Goal: Task Accomplishment & Management: Complete application form

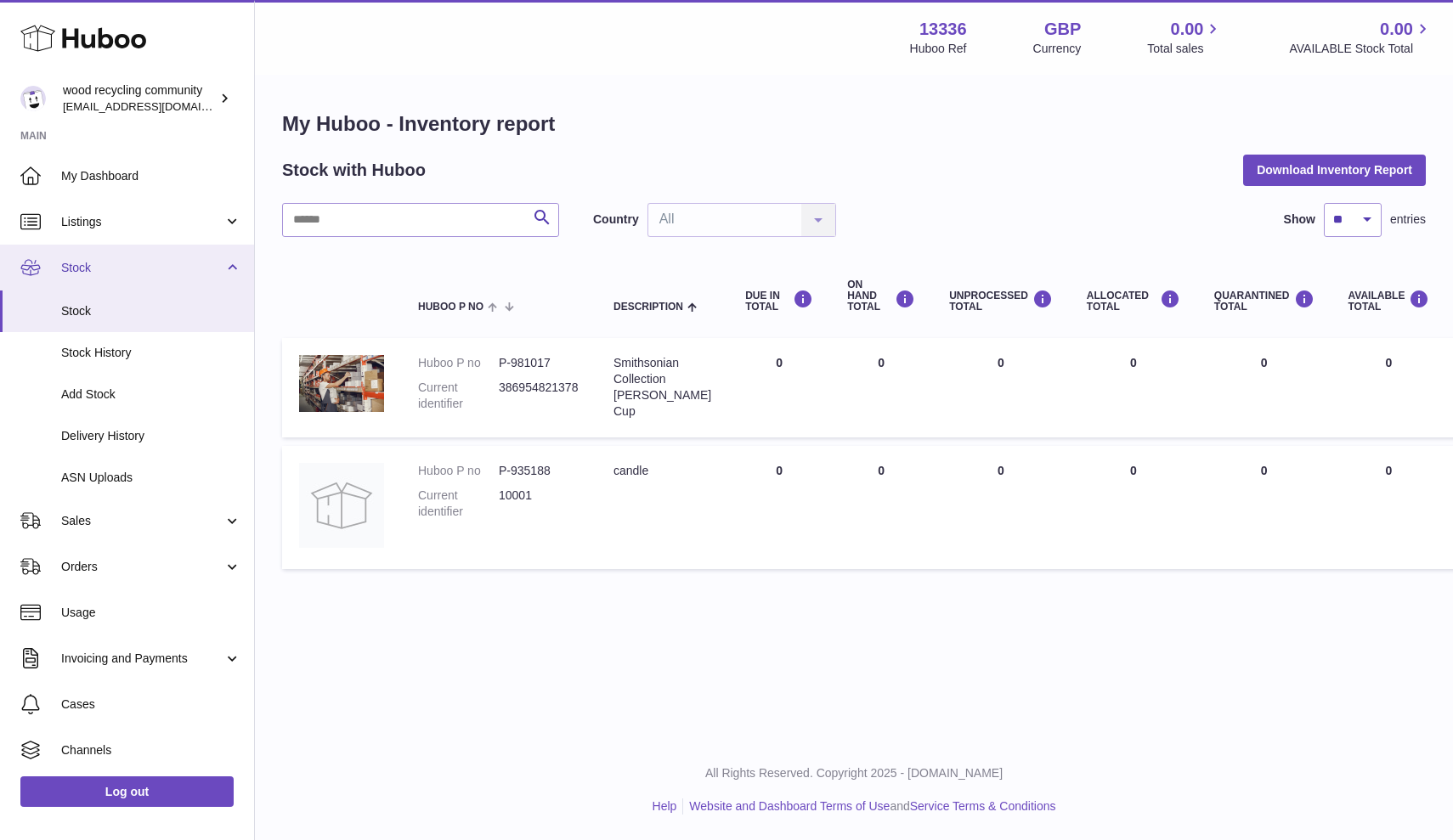
click at [157, 270] on span "Stock" at bounding box center [142, 267] width 162 height 16
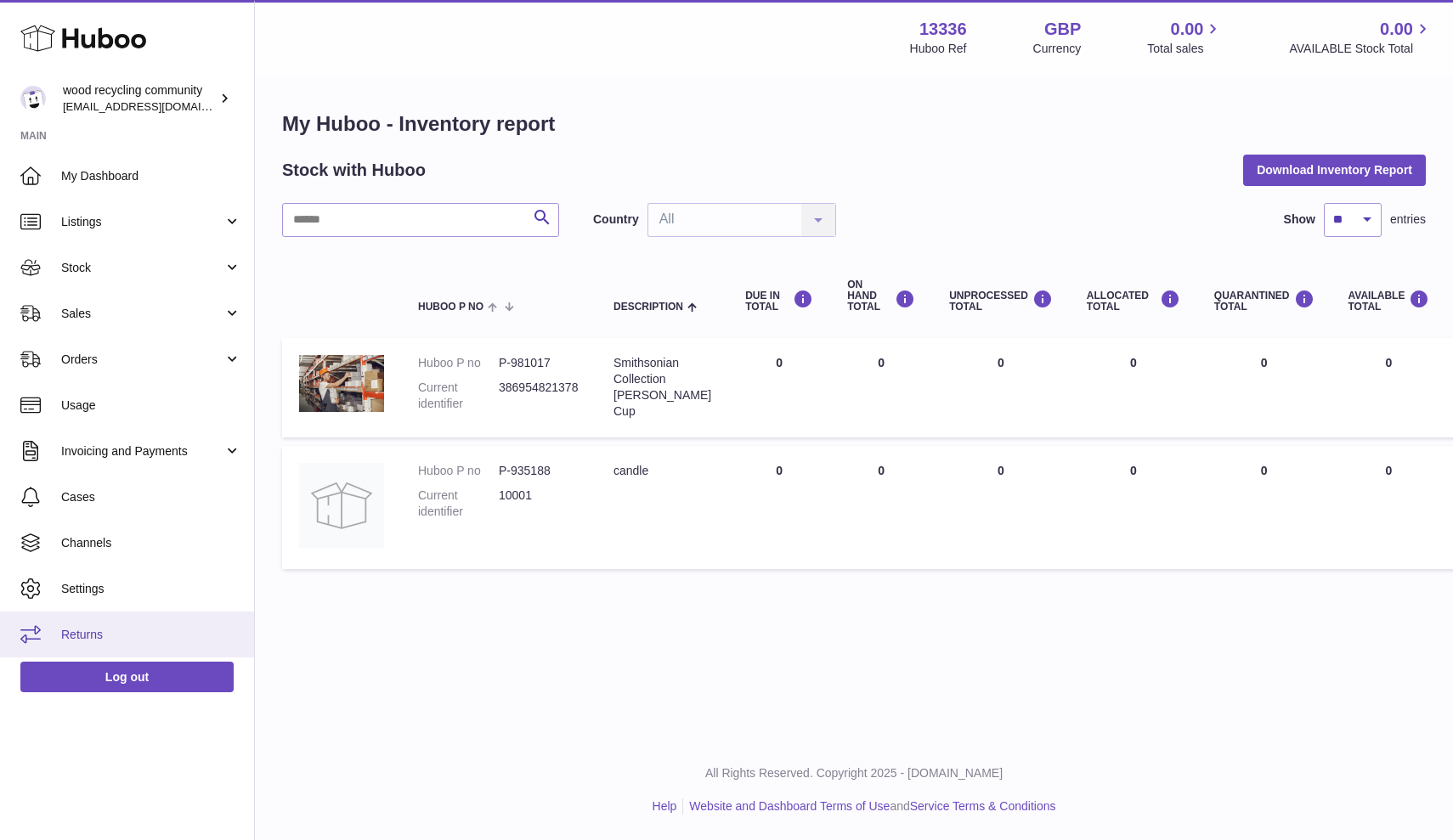
click at [97, 634] on span "Returns" at bounding box center [151, 635] width 180 height 16
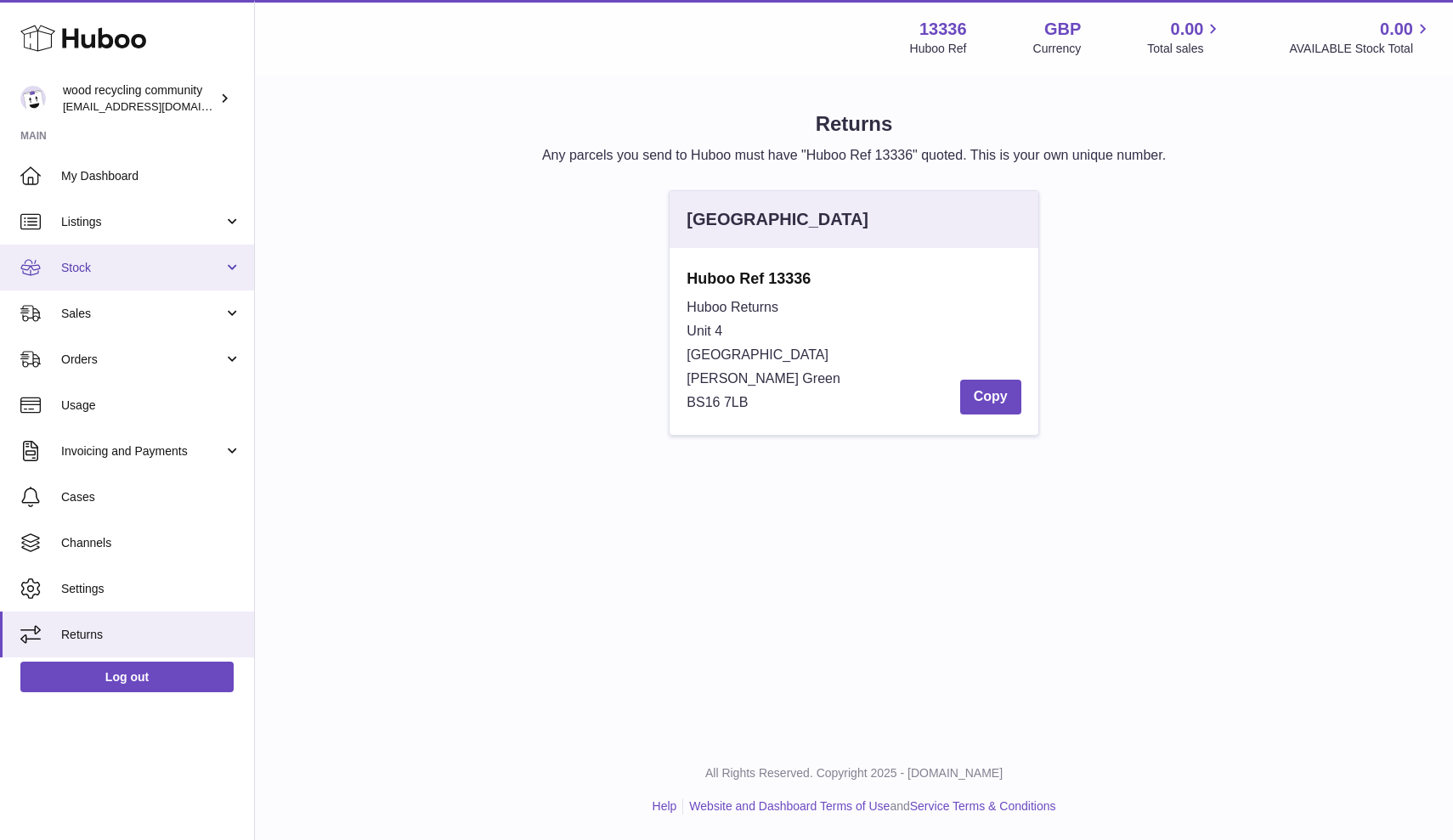
click at [118, 268] on span "Stock" at bounding box center [142, 267] width 162 height 16
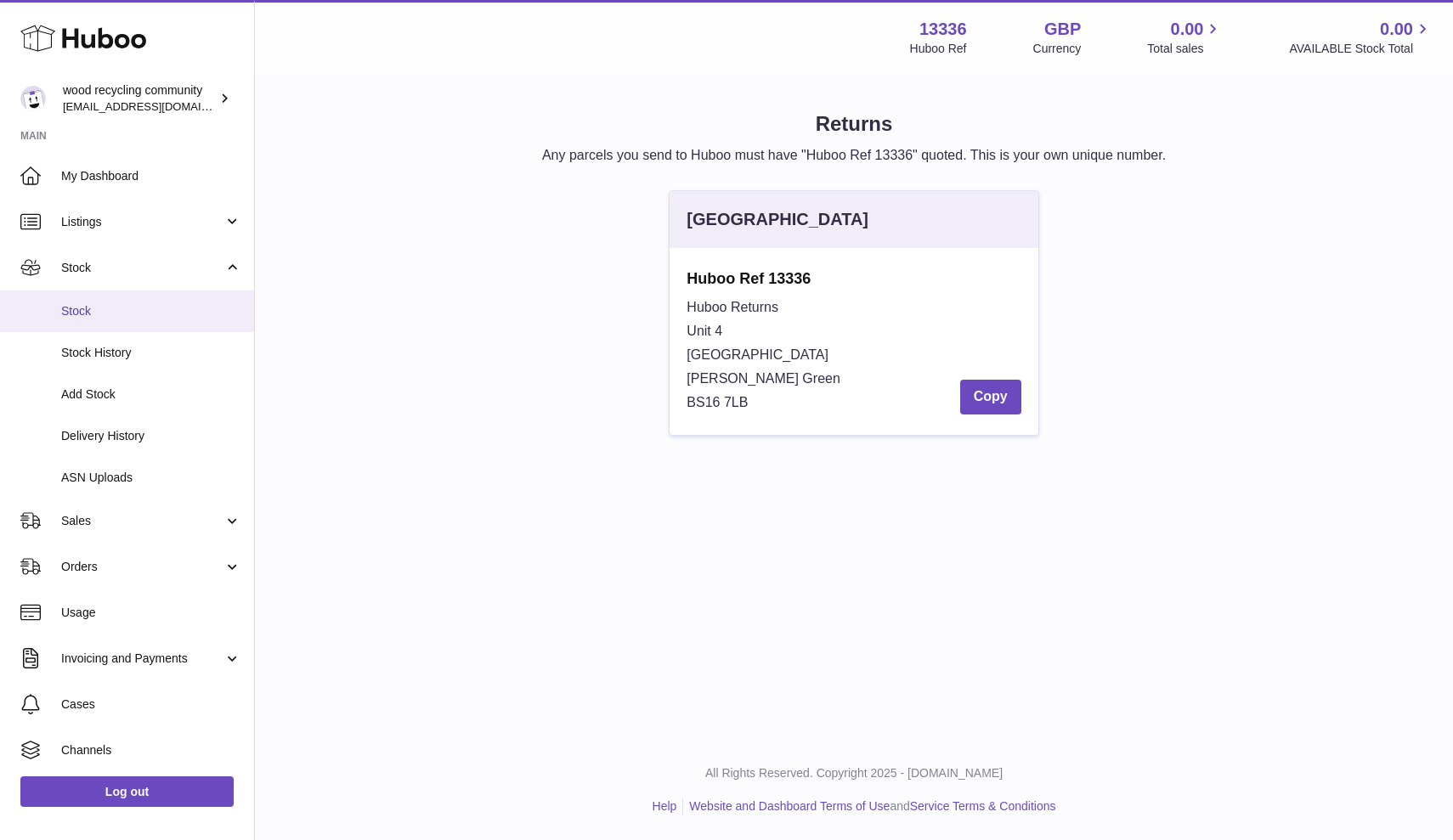
click at [89, 310] on span "Stock" at bounding box center [151, 311] width 180 height 16
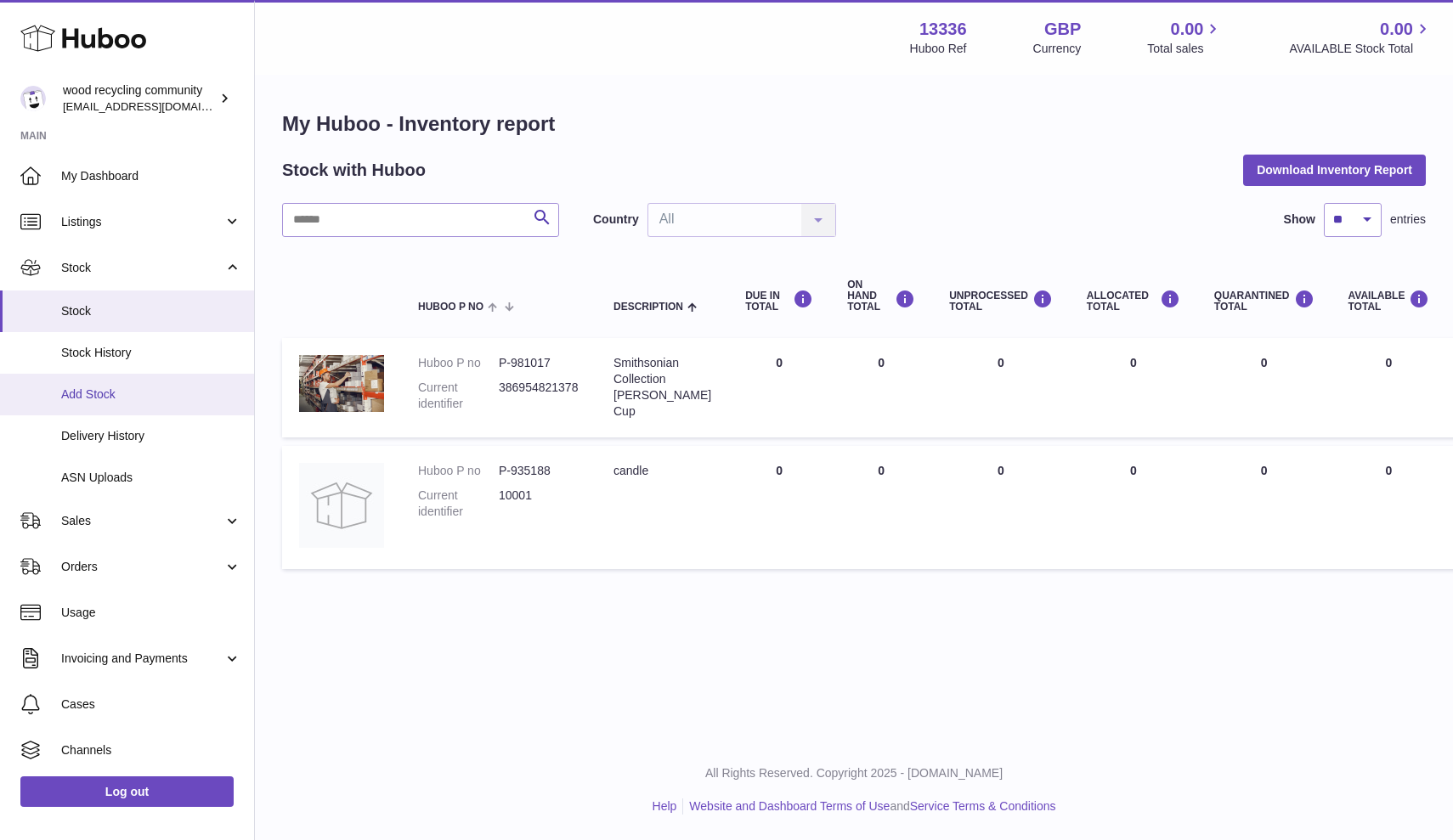
click at [102, 396] on span "Add Stock" at bounding box center [151, 395] width 180 height 16
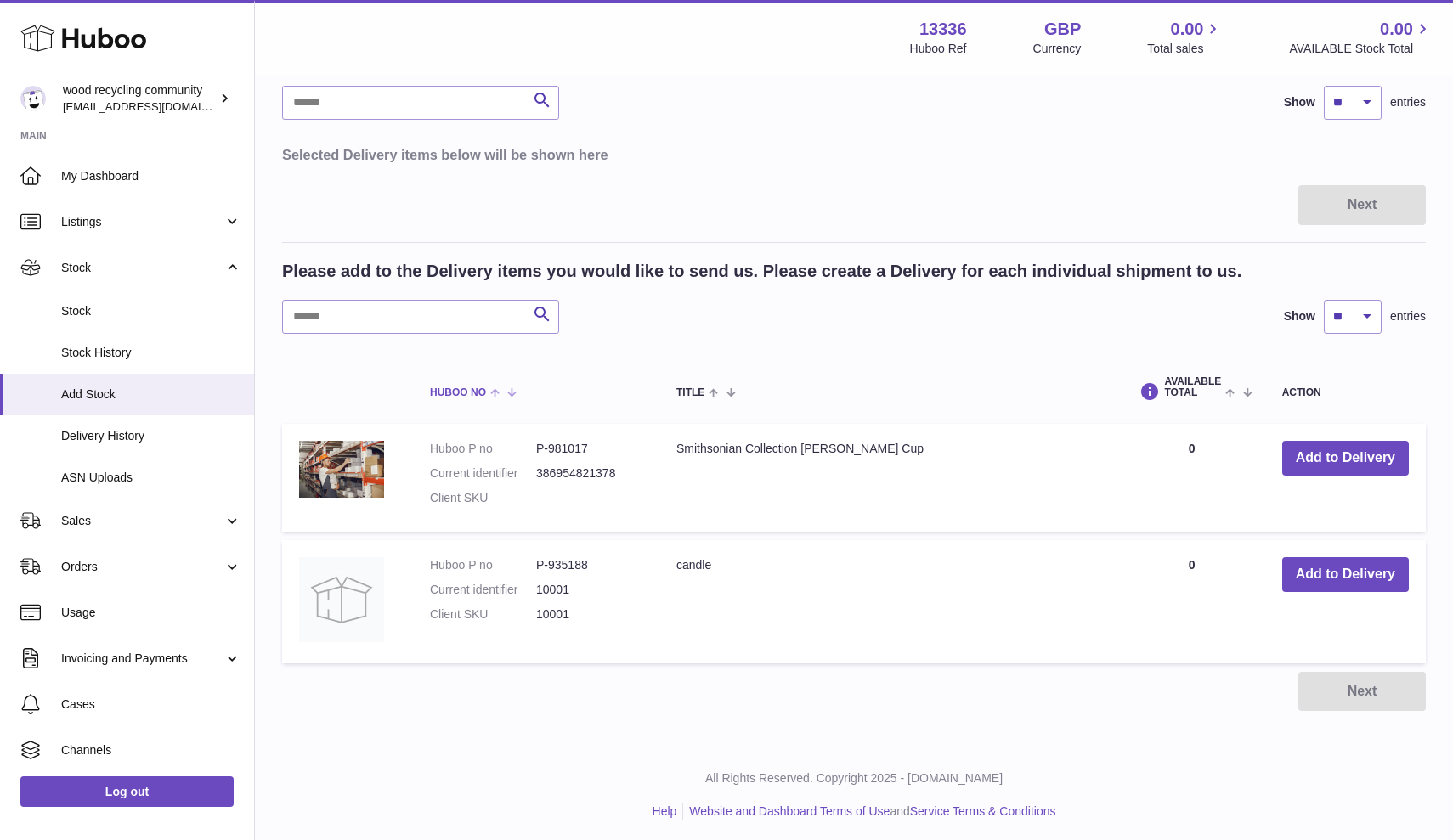
scroll to position [120, 0]
click at [1340, 574] on button "Add to Delivery" at bounding box center [1345, 577] width 126 height 35
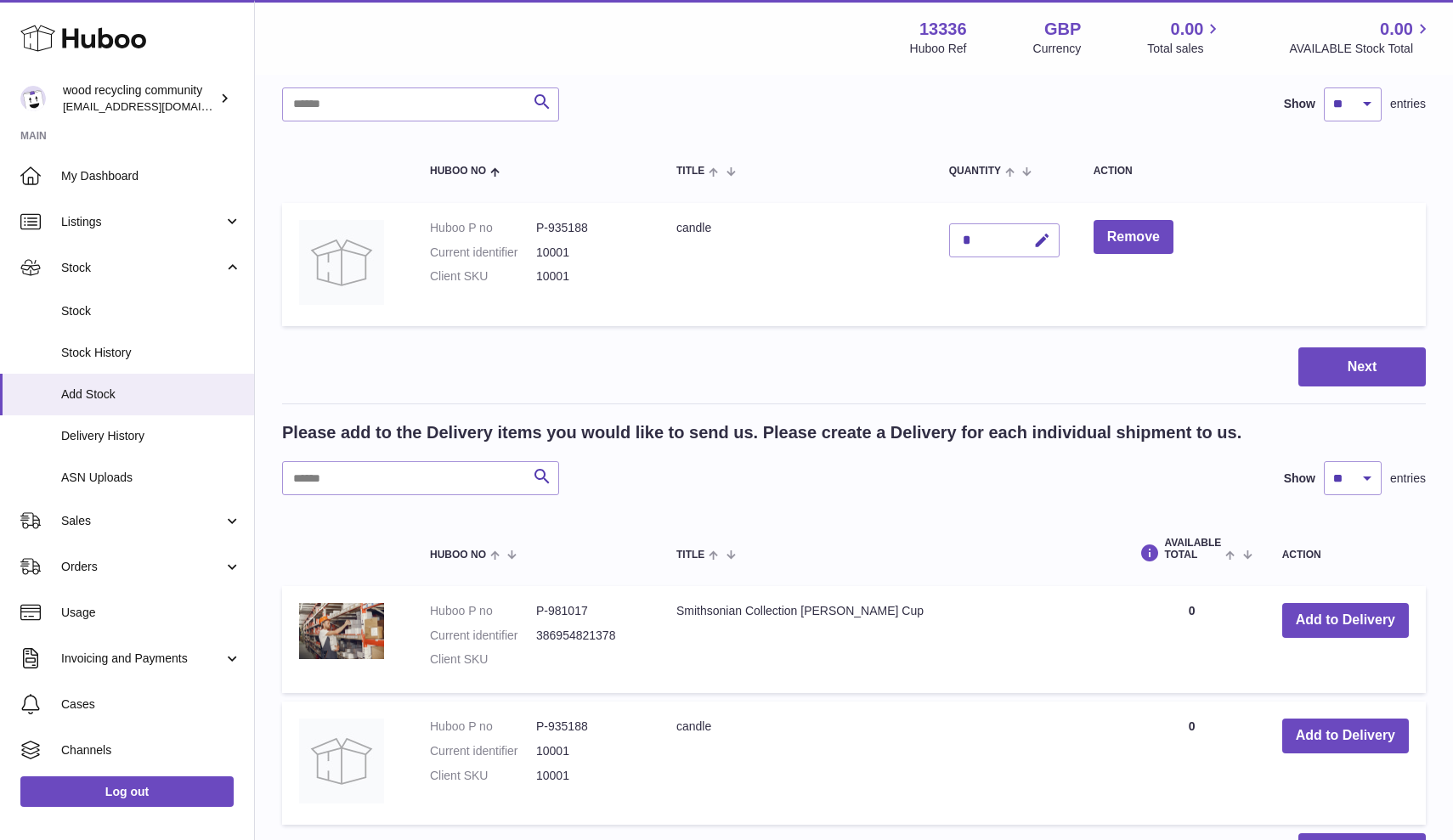
click at [999, 231] on div "*" at bounding box center [1004, 240] width 110 height 34
click at [975, 239] on div "*" at bounding box center [1004, 240] width 110 height 34
click at [1038, 239] on icon "button" at bounding box center [1042, 240] width 18 height 18
type input "**"
click at [1047, 324] on table "Huboo no Title Quantity Action Huboo P no P-935188 Current identifier 10001 Cli…" at bounding box center [854, 237] width 1143 height 196
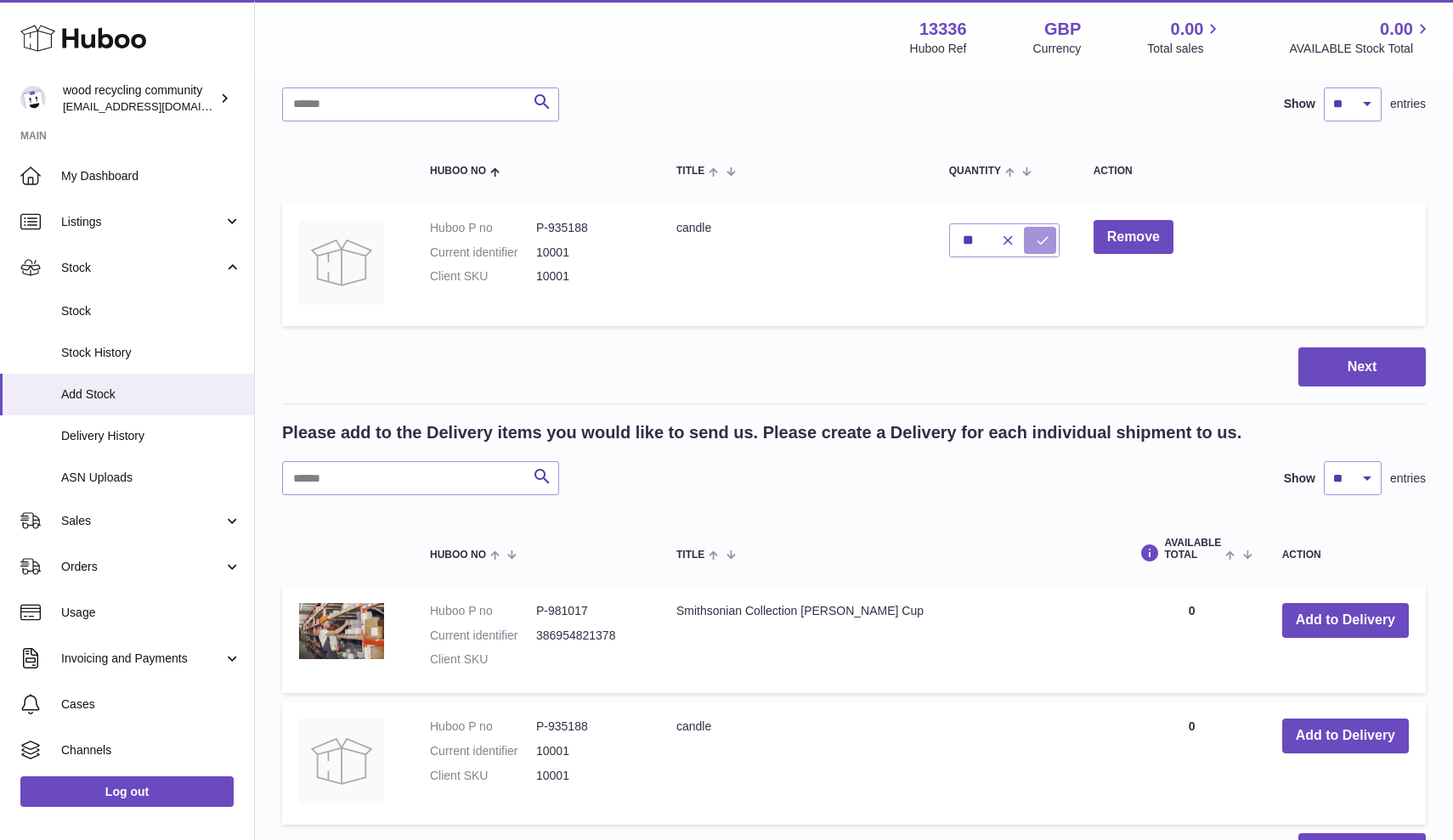
click at [1046, 241] on icon "submit" at bounding box center [1042, 239] width 15 height 15
click at [1350, 360] on button "Next" at bounding box center [1361, 367] width 127 height 40
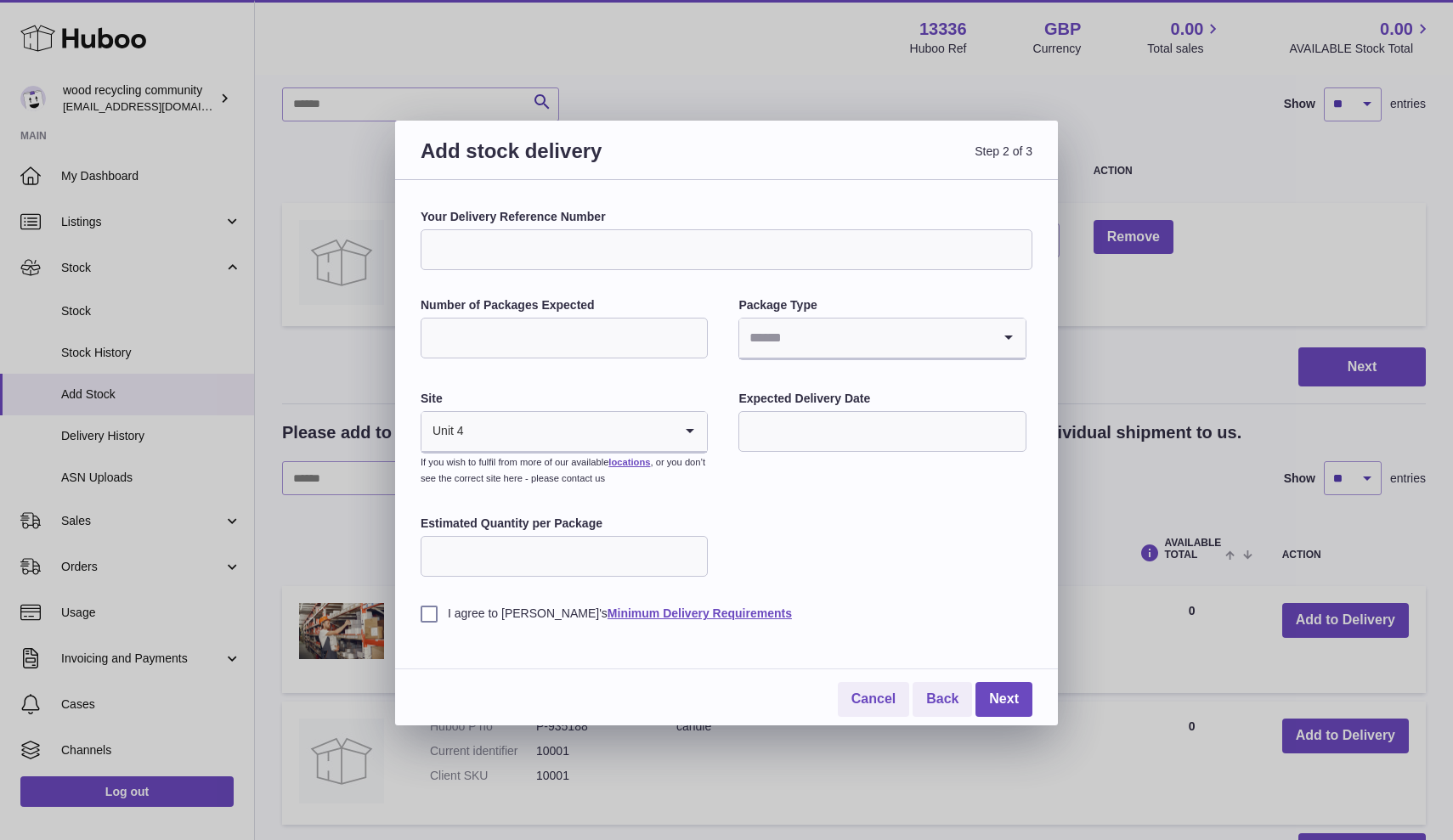
scroll to position [2, 0]
click at [631, 251] on input "Your Delivery Reference Number" at bounding box center [727, 250] width 612 height 41
type input "******"
drag, startPoint x: 623, startPoint y: 273, endPoint x: 591, endPoint y: 332, distance: 67.1
click at [591, 332] on input "Number of Packages Expected" at bounding box center [564, 338] width 287 height 41
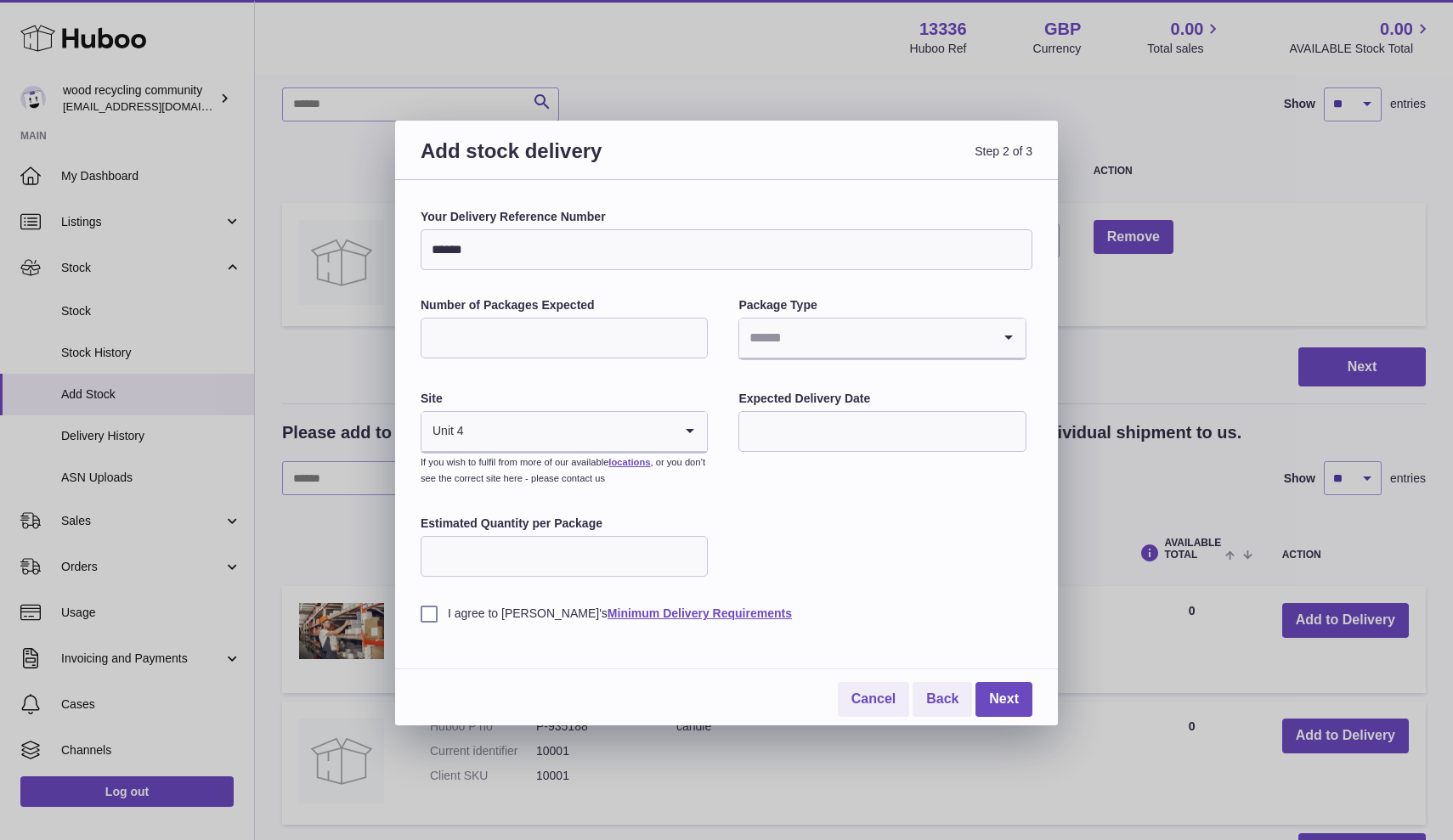
type input "*"
click at [830, 341] on input "Search for option" at bounding box center [865, 338] width 252 height 39
click at [786, 447] on li "Boxes" at bounding box center [882, 452] width 284 height 34
click at [796, 428] on input "text" at bounding box center [881, 431] width 287 height 41
click at [708, 487] on div "Your Delivery Reference Number ****** Number of Packages Expected * Package Typ…" at bounding box center [727, 415] width 612 height 413
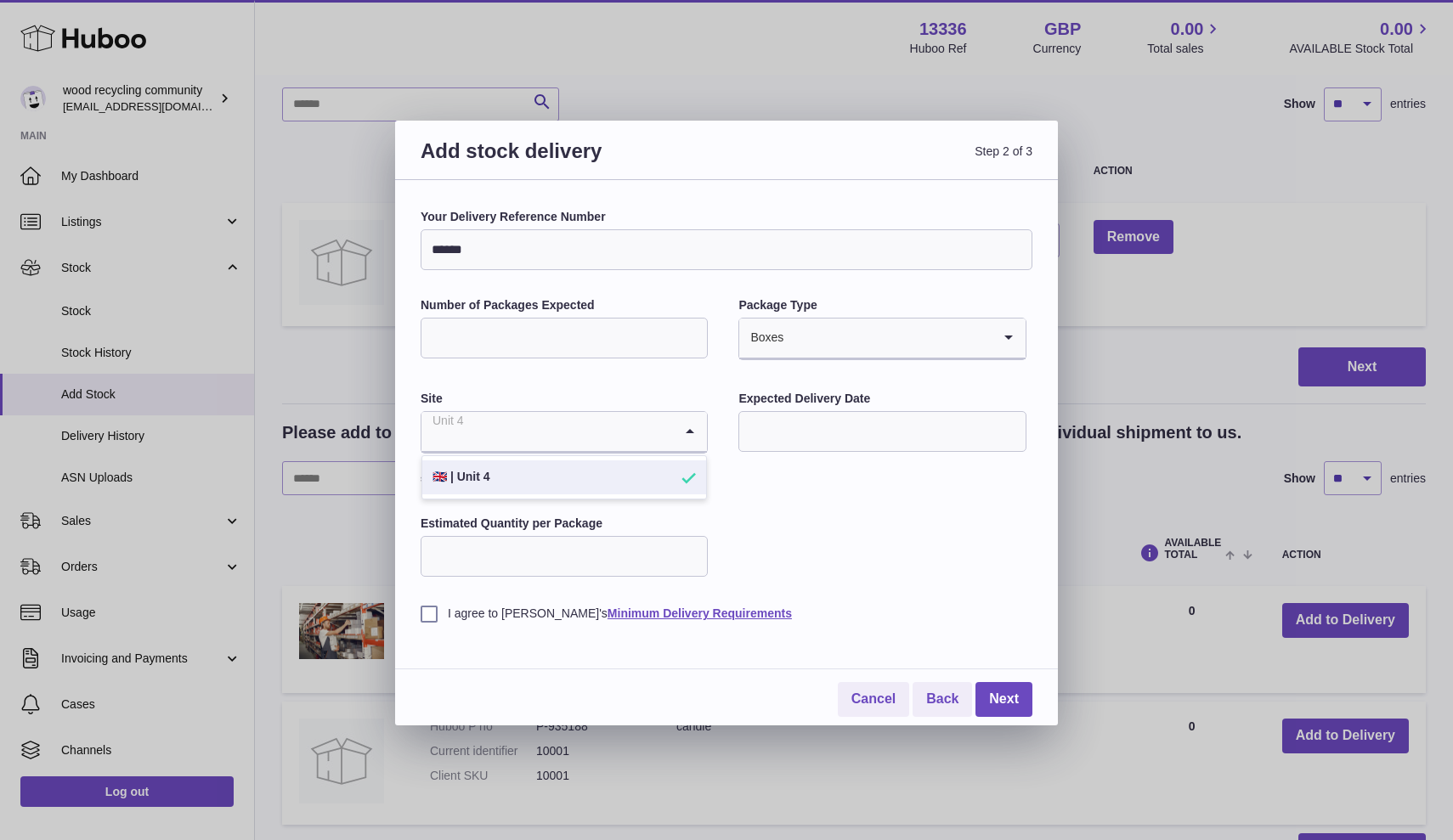
click at [691, 435] on icon "Search for option" at bounding box center [689, 431] width 34 height 39
click at [634, 417] on input "Search for option" at bounding box center [547, 431] width 252 height 39
click at [807, 483] on div "Your Delivery Reference Number ****** Number of Packages Expected * Package Typ…" at bounding box center [727, 415] width 612 height 413
click at [816, 421] on input "text" at bounding box center [881, 431] width 287 height 41
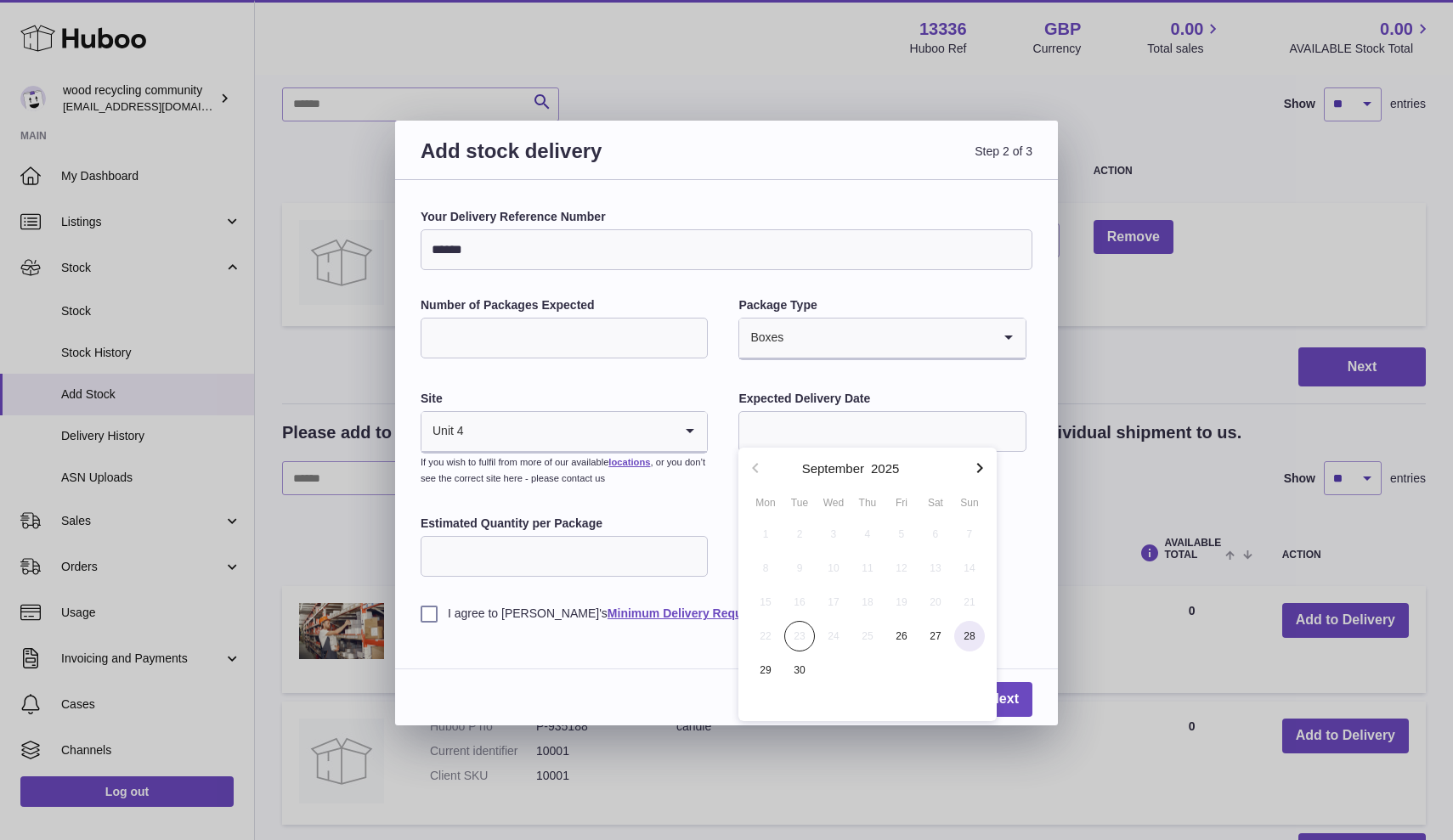
click at [968, 638] on span "28" at bounding box center [969, 636] width 31 height 31
type input "**********"
click at [911, 549] on div "**********" at bounding box center [727, 415] width 612 height 413
click at [614, 542] on input "Estimated Quantity per Package" at bounding box center [564, 556] width 287 height 41
type input "**"
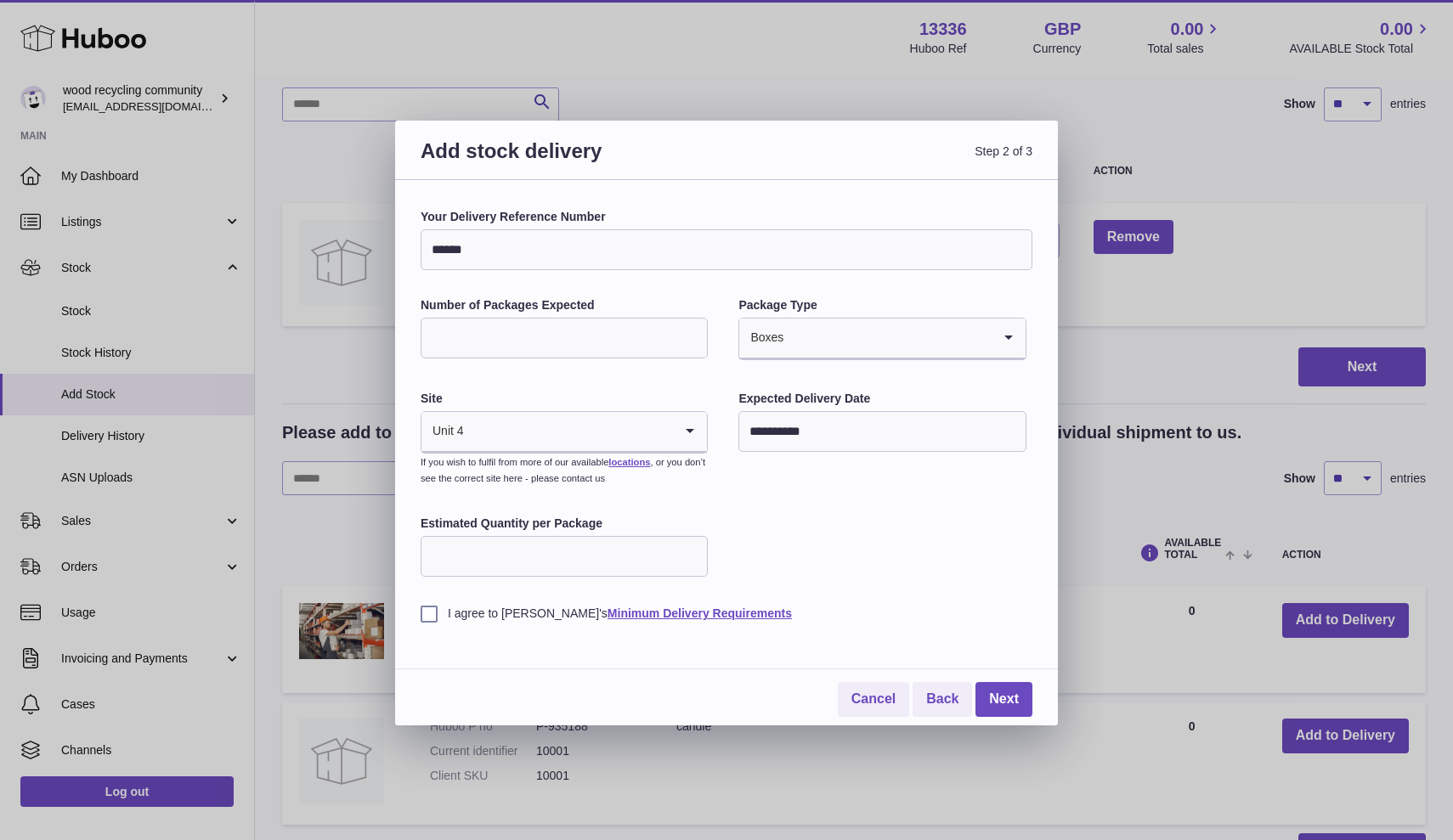
click at [923, 584] on div "I agree to Huboo's Minimum Delivery Requirements" at bounding box center [727, 601] width 612 height 41
click at [431, 609] on label "I agree to Huboo's Minimum Delivery Requirements" at bounding box center [727, 614] width 612 height 16
click at [1001, 694] on link "Next" at bounding box center [1003, 700] width 57 height 35
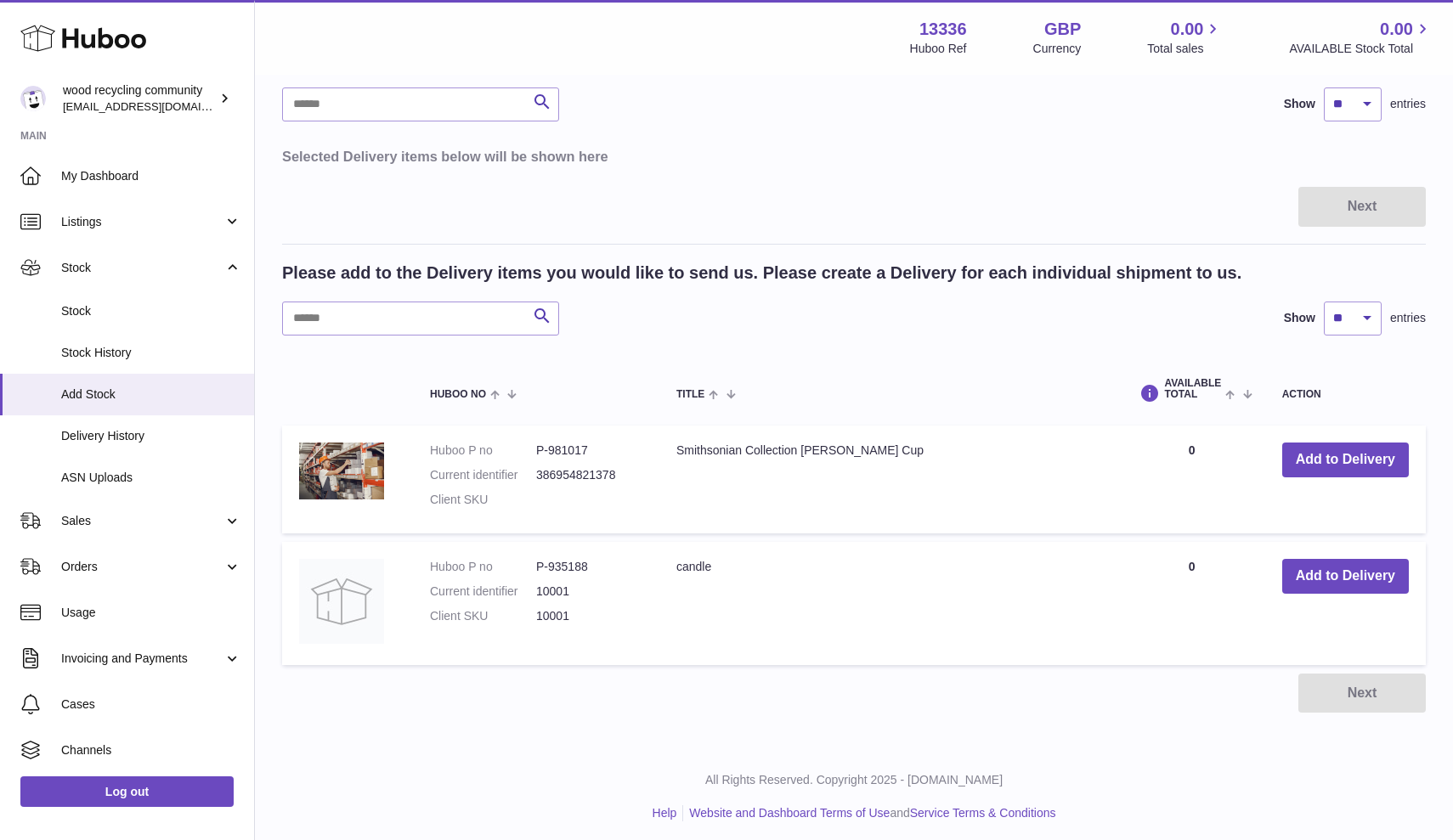
scroll to position [0, 0]
click at [662, 109] on div at bounding box center [726, 420] width 1453 height 840
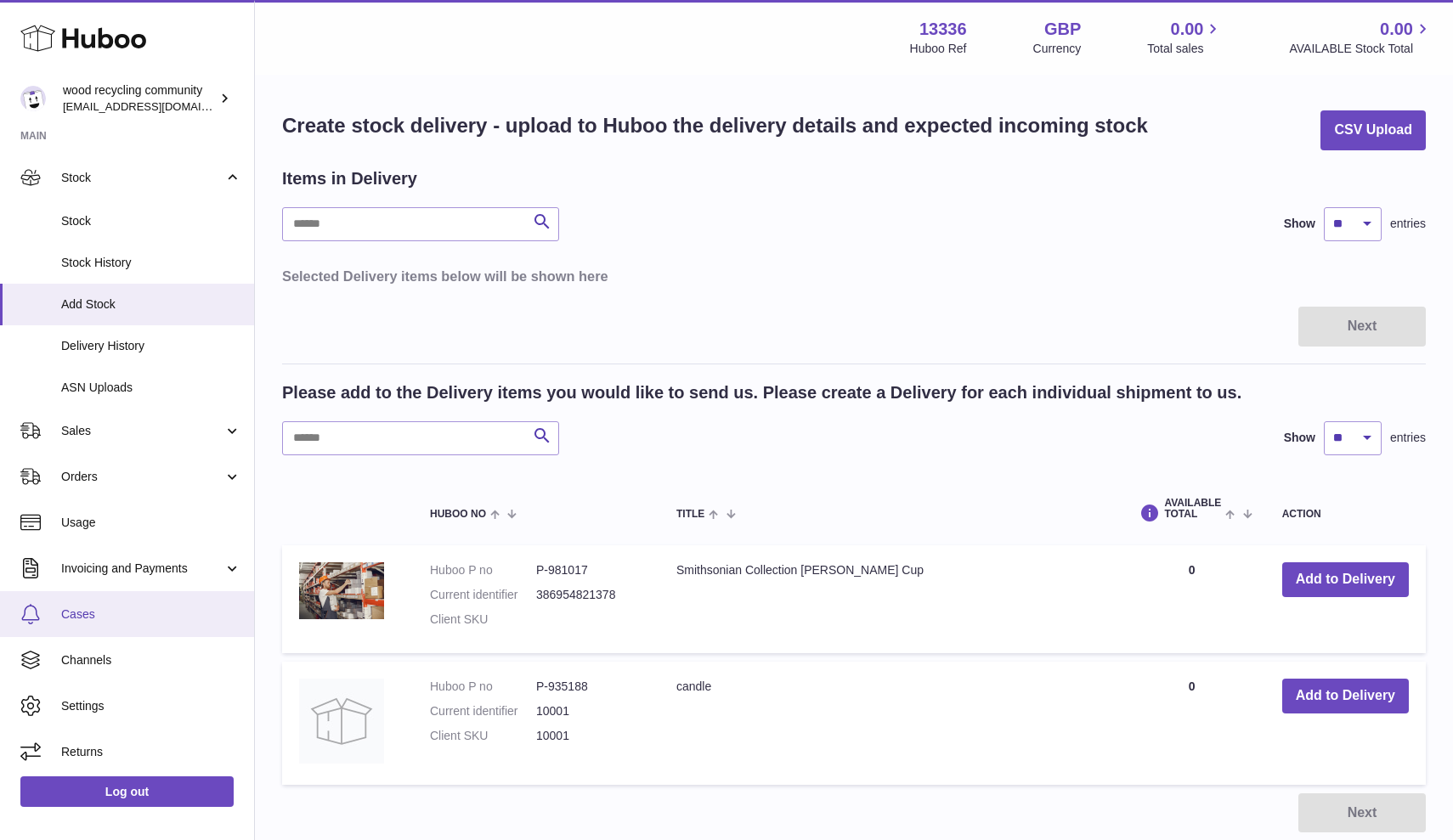
scroll to position [89, 0]
